Goal: Task Accomplishment & Management: Use online tool/utility

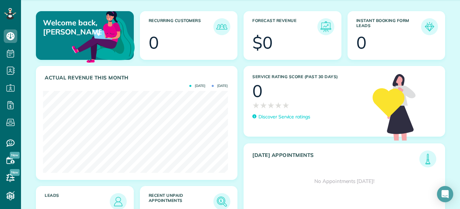
scroll to position [55, 0]
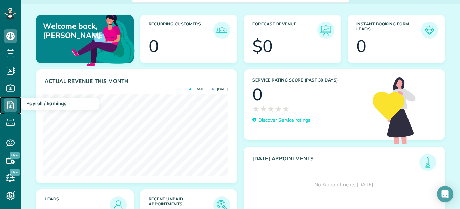
click at [12, 105] on icon at bounding box center [11, 106] width 14 height 14
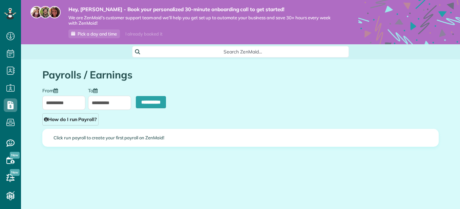
scroll to position [3, 3]
click at [82, 124] on link "How do I run Payroll?" at bounding box center [70, 119] width 56 height 12
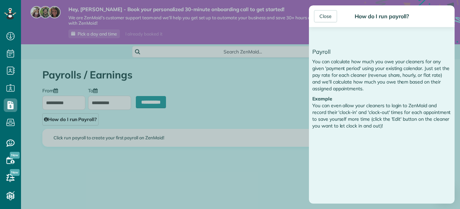
click at [322, 20] on div "Close" at bounding box center [325, 16] width 23 height 12
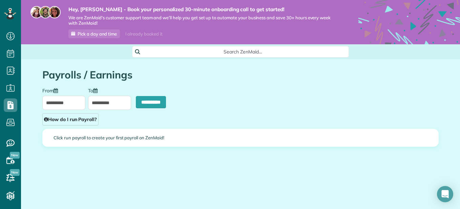
drag, startPoint x: 136, startPoint y: 107, endPoint x: 165, endPoint y: 122, distance: 32.1
click at [165, 122] on div "**********" at bounding box center [240, 106] width 406 height 38
click at [144, 103] on input "**********" at bounding box center [151, 102] width 30 height 12
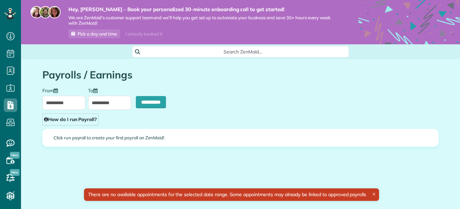
type input "**********"
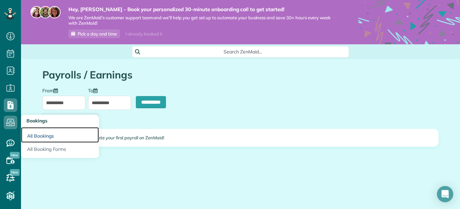
click at [39, 133] on link "All Bookings" at bounding box center [60, 135] width 78 height 16
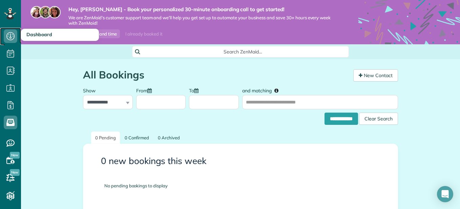
click at [7, 39] on icon at bounding box center [11, 36] width 14 height 14
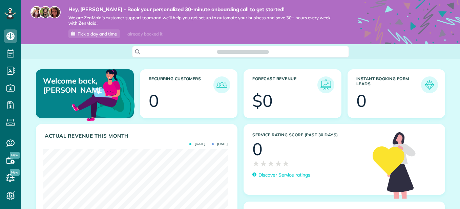
scroll to position [82, 185]
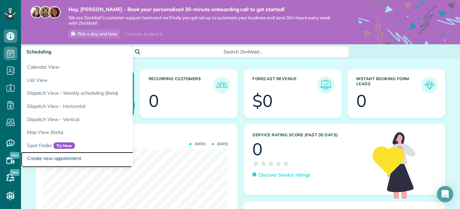
click at [60, 160] on link "Create new appointment" at bounding box center [105, 160] width 169 height 16
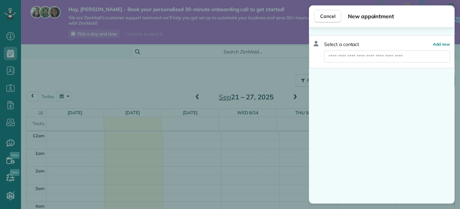
scroll to position [124, 0]
click at [328, 17] on span "Cancel" at bounding box center [327, 16] width 15 height 7
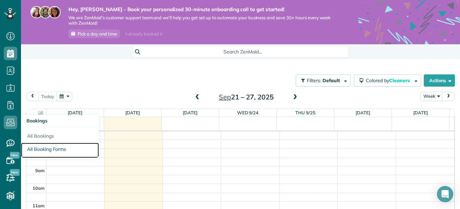
click at [37, 151] on link "All Booking Forms" at bounding box center [60, 151] width 78 height 16
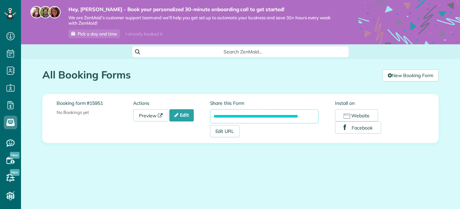
scroll to position [3, 3]
click at [146, 114] on link "Preview" at bounding box center [150, 115] width 35 height 12
